Goal: Information Seeking & Learning: Learn about a topic

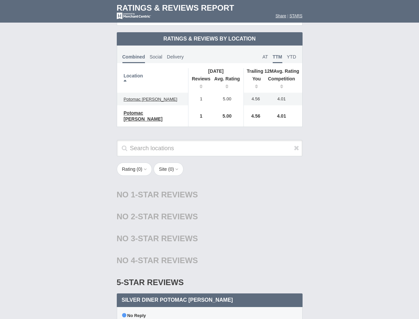
scroll to position [322, 0]
click at [209, 162] on div "Rating ( 0 ) 1 2 3 4 5 Site ( 0 ) Group Social Site Yelp 1" at bounding box center [209, 172] width 199 height 20
click at [153, 75] on th "Location" at bounding box center [152, 80] width 71 height 25
click at [199, 78] on th "Reviews" at bounding box center [199, 83] width 23 height 19
click at [227, 78] on th "Avg. Rating" at bounding box center [227, 83] width 33 height 19
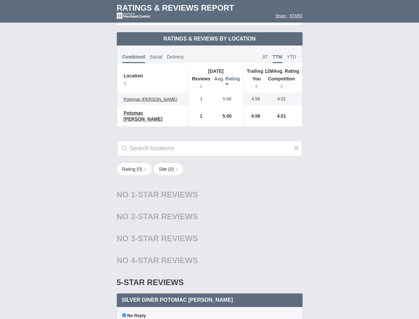
click at [254, 78] on th "You" at bounding box center [254, 83] width 21 height 19
click at [283, 78] on th "Competition" at bounding box center [283, 83] width 38 height 19
click at [210, 227] on div "No 3-Star Reviews 3 star" at bounding box center [210, 238] width 186 height 22
click at [297, 144] on icon at bounding box center [296, 147] width 5 height 7
click at [135, 162] on button "Rating ( 0 )" at bounding box center [135, 168] width 36 height 13
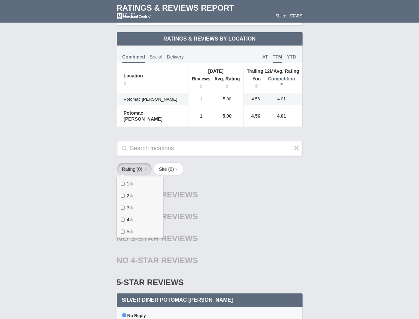
click at [171, 162] on button "Site ( 0 )" at bounding box center [169, 168] width 30 height 13
